Goal: Obtain resource: Obtain resource

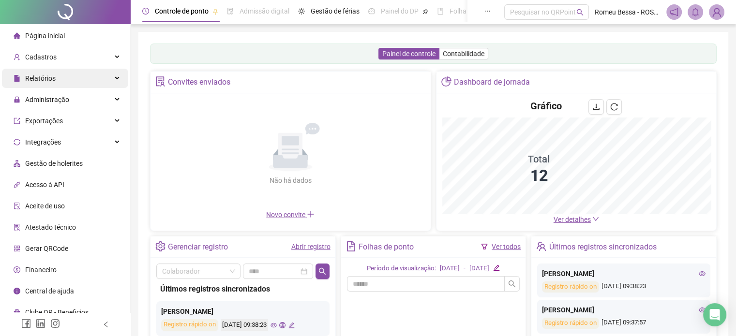
click at [64, 85] on div "Relatórios" at bounding box center [65, 78] width 126 height 19
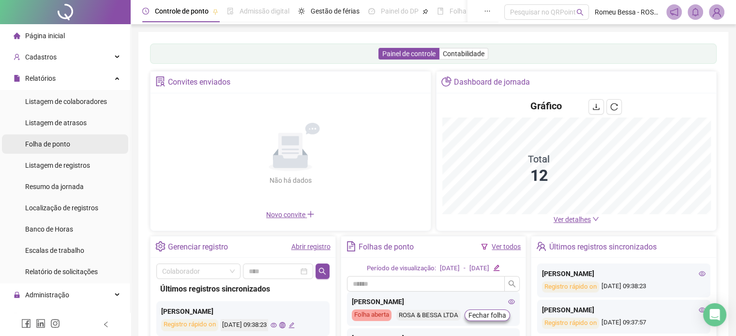
click at [54, 147] on span "Folha de ponto" at bounding box center [47, 144] width 45 height 8
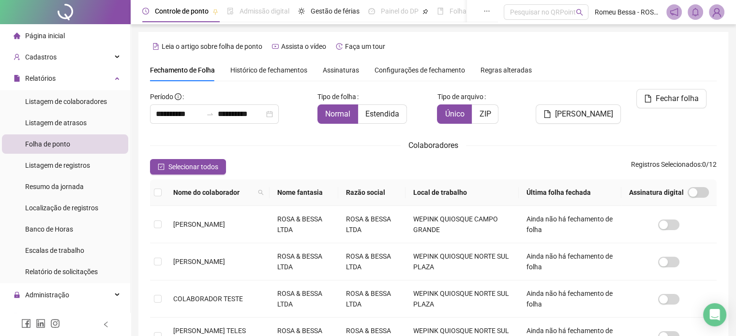
scroll to position [25, 0]
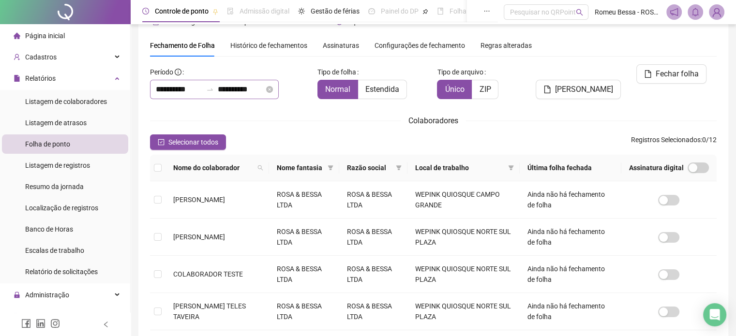
click at [279, 90] on div "**********" at bounding box center [214, 89] width 129 height 19
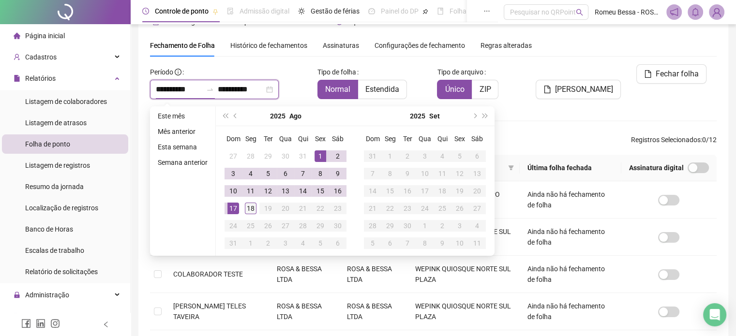
type input "**********"
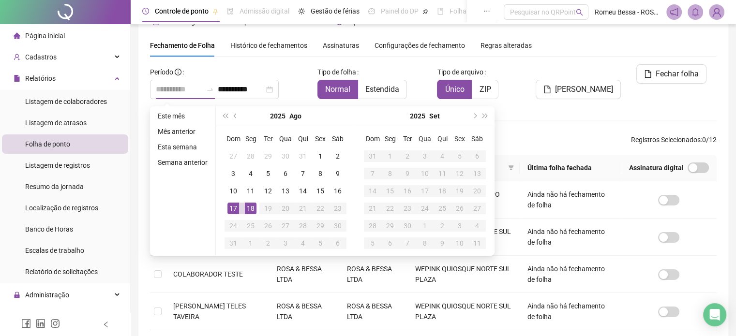
click at [250, 210] on div "18" at bounding box center [251, 209] width 12 height 12
type input "**********"
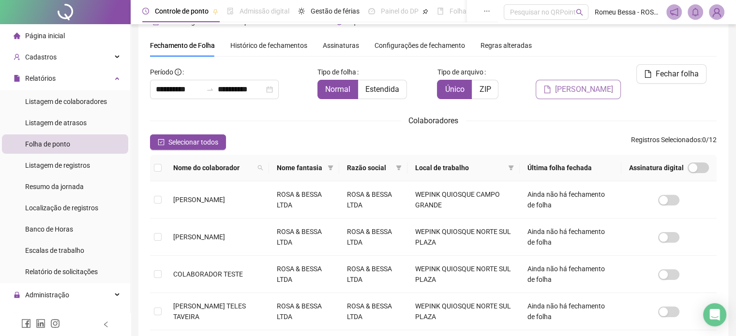
click at [573, 80] on button "[PERSON_NAME]" at bounding box center [577, 89] width 85 height 19
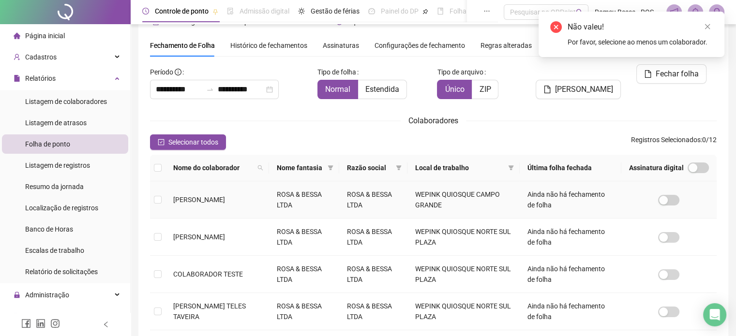
click at [158, 192] on td at bounding box center [157, 199] width 15 height 37
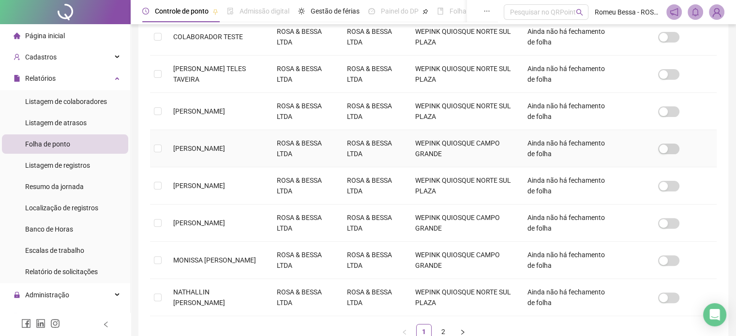
scroll to position [277, 0]
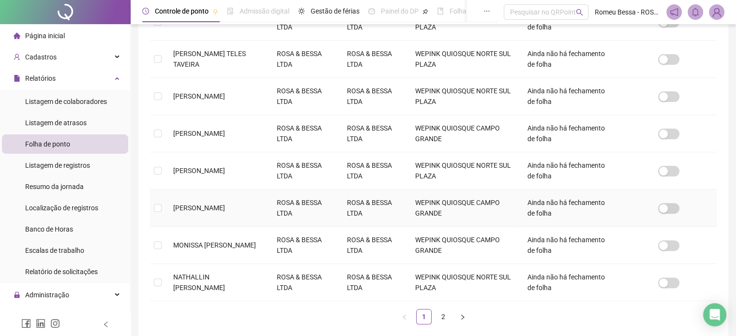
click at [163, 217] on td at bounding box center [157, 208] width 15 height 37
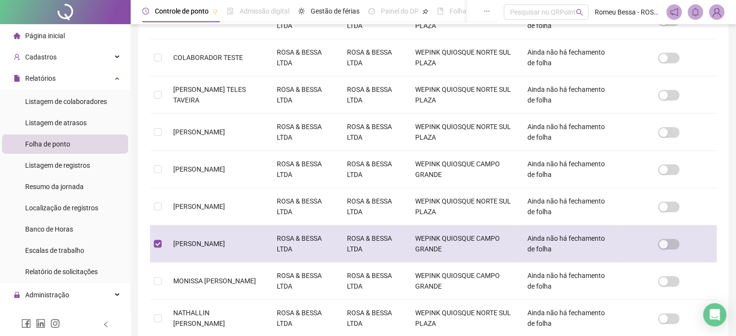
click at [161, 253] on td at bounding box center [157, 243] width 15 height 37
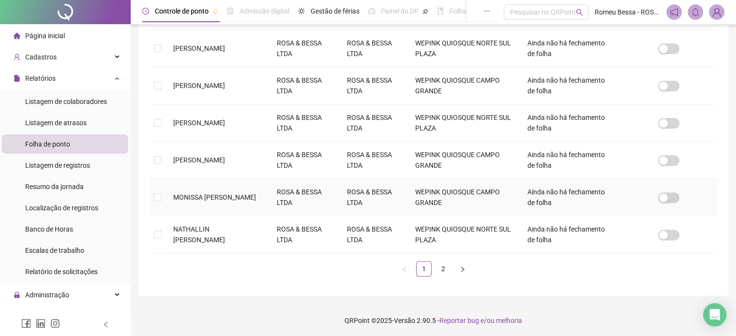
click at [164, 189] on td at bounding box center [157, 197] width 15 height 37
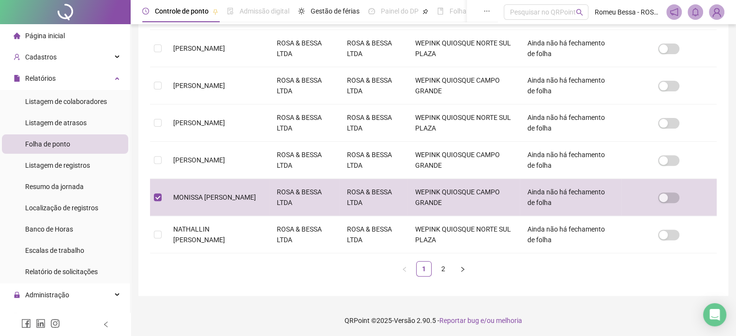
scroll to position [325, 0]
click at [441, 266] on link "2" at bounding box center [443, 269] width 15 height 15
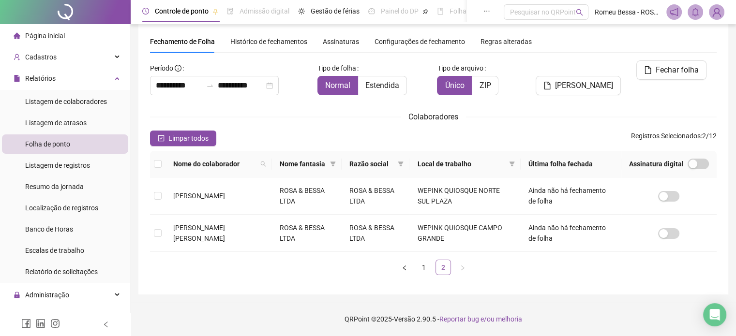
scroll to position [25, 0]
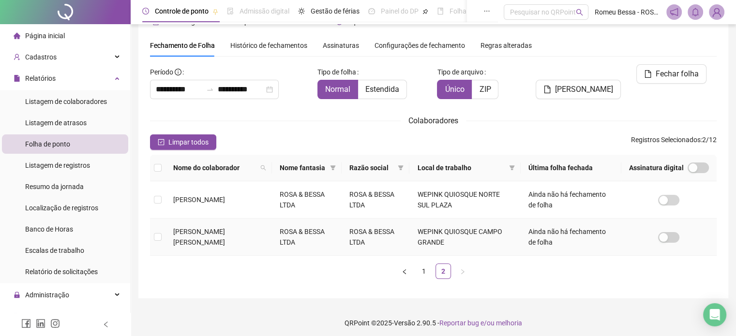
click at [168, 239] on td "[PERSON_NAME] [PERSON_NAME]" at bounding box center [218, 237] width 106 height 37
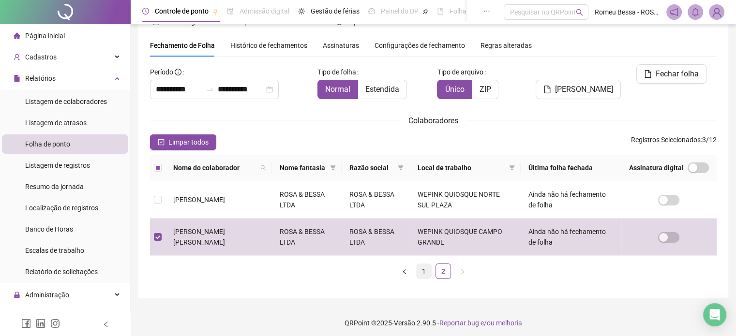
click at [426, 274] on link "1" at bounding box center [423, 271] width 15 height 15
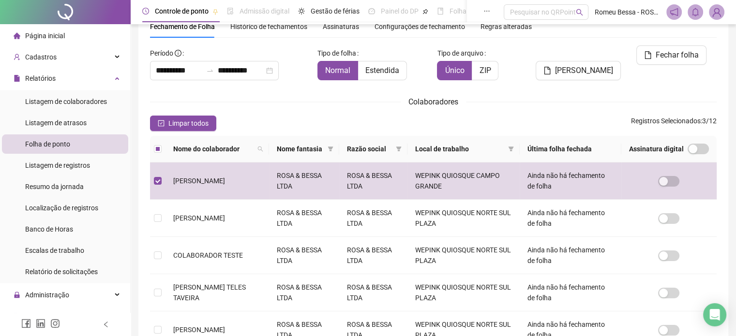
scroll to position [34, 0]
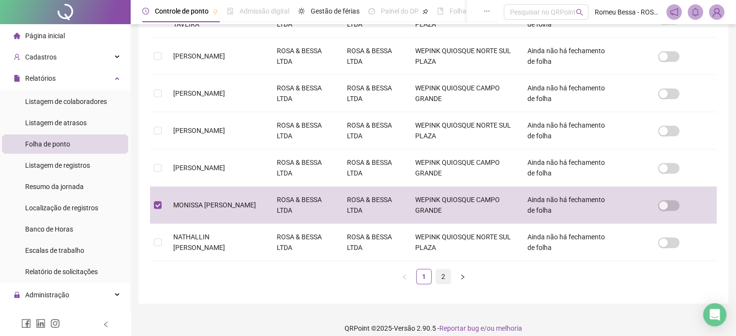
click at [443, 274] on link "2" at bounding box center [443, 276] width 15 height 15
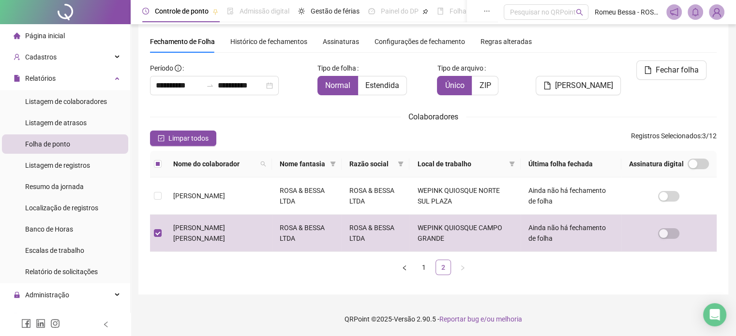
scroll to position [25, 0]
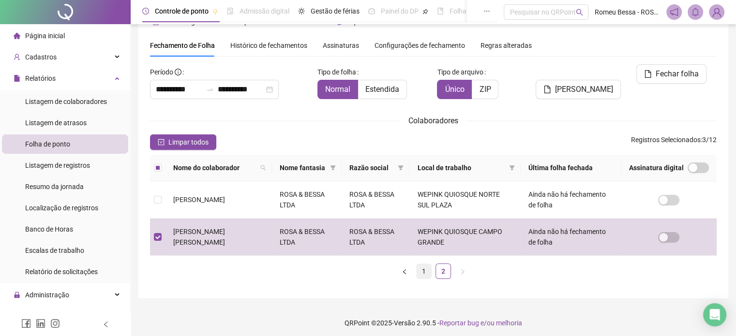
click at [424, 273] on link "1" at bounding box center [423, 271] width 15 height 15
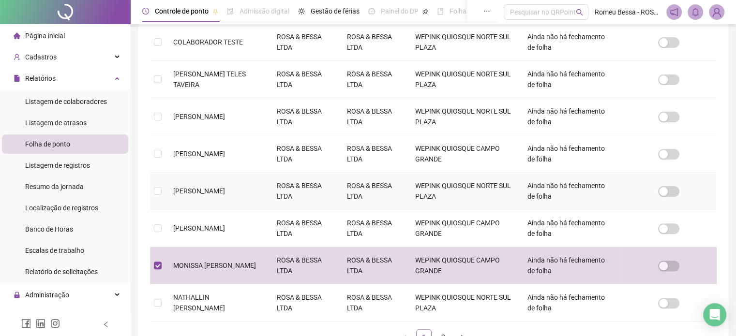
scroll to position [256, 0]
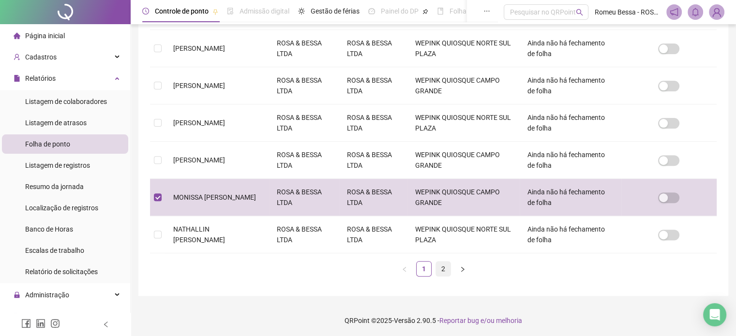
click at [438, 267] on link "2" at bounding box center [443, 269] width 15 height 15
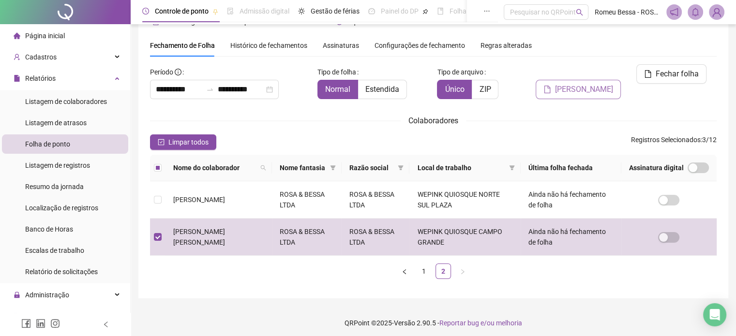
click at [570, 82] on button "[PERSON_NAME]" at bounding box center [577, 89] width 85 height 19
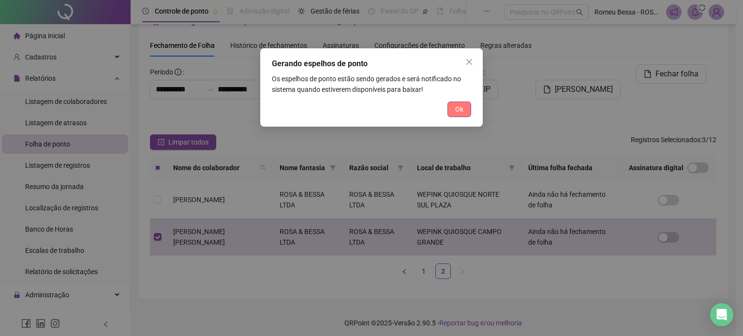
click at [453, 106] on button "Ok" at bounding box center [459, 109] width 24 height 15
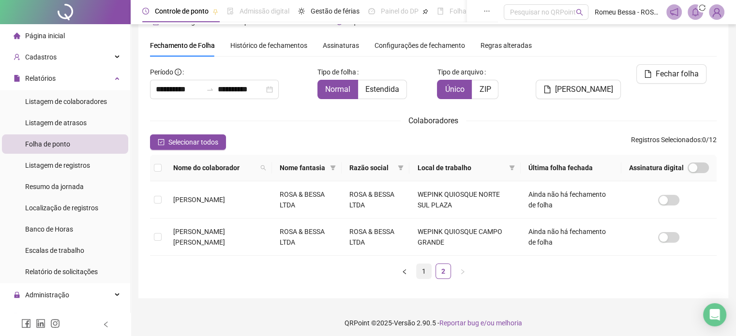
click at [422, 270] on link "1" at bounding box center [423, 271] width 15 height 15
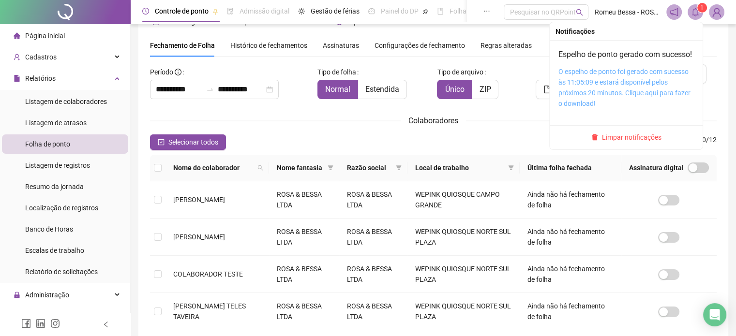
click at [598, 86] on link "O espelho de ponto foi gerado com sucesso às 11:05:09 e estará disponível pelos…" at bounding box center [624, 88] width 132 height 40
